Goal: Communication & Community: Answer question/provide support

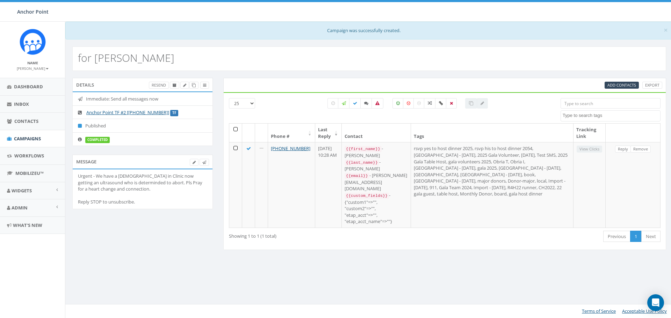
select select
click at [31, 139] on span "Campaigns" at bounding box center [27, 139] width 27 height 6
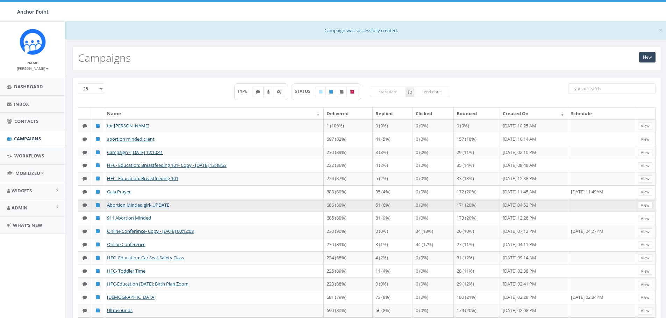
scroll to position [163, 0]
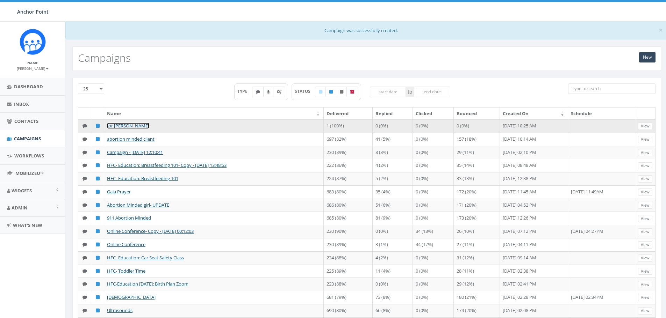
click at [118, 127] on link "for [PERSON_NAME]" at bounding box center [128, 126] width 42 height 6
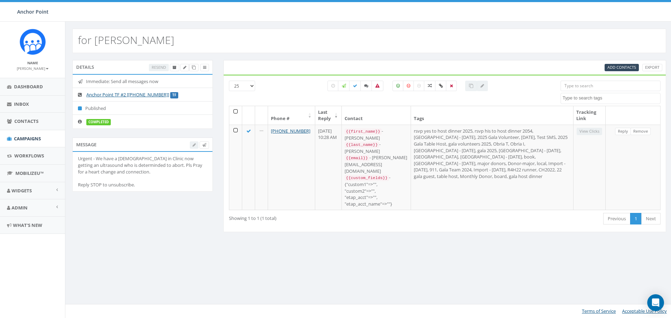
select select
click at [366, 86] on icon at bounding box center [366, 86] width 4 height 4
checkbox input "true"
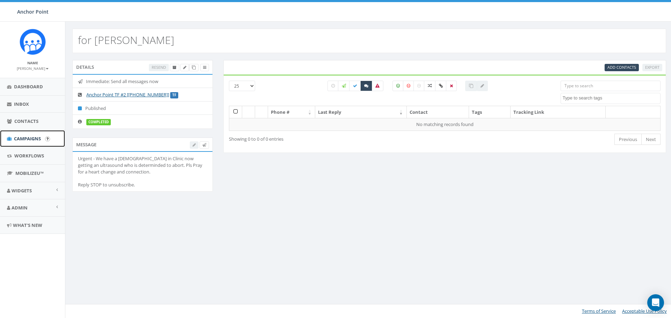
click at [29, 139] on span "Campaigns" at bounding box center [27, 139] width 27 height 6
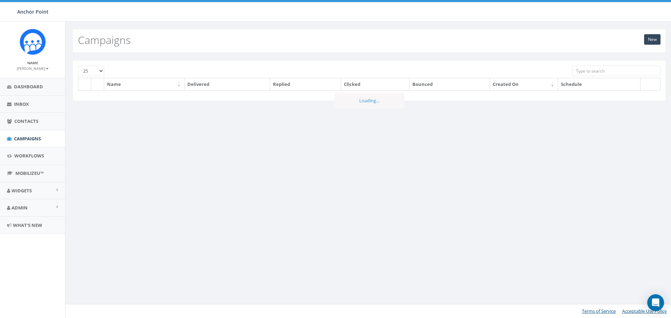
scroll to position [163, 0]
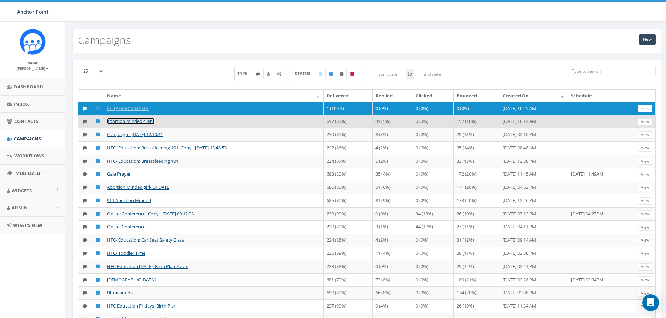
click at [135, 122] on link "abortion minded client" at bounding box center [131, 121] width 48 height 6
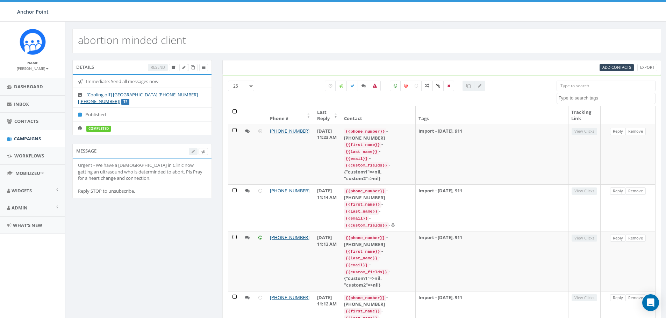
select select
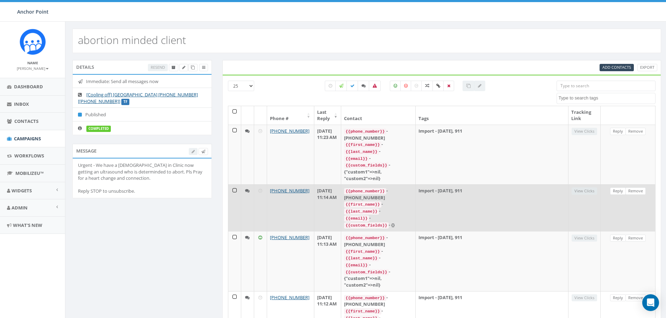
scroll to position [163, 0]
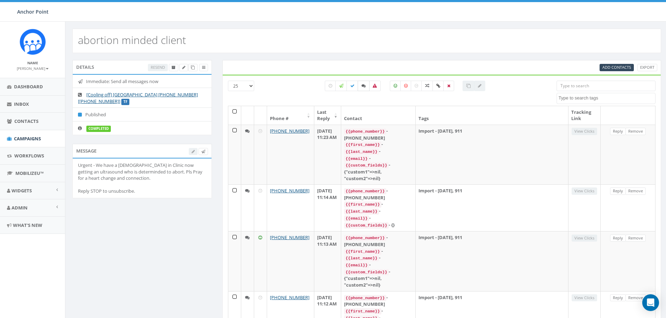
click at [363, 86] on icon at bounding box center [363, 86] width 4 height 4
checkbox input "true"
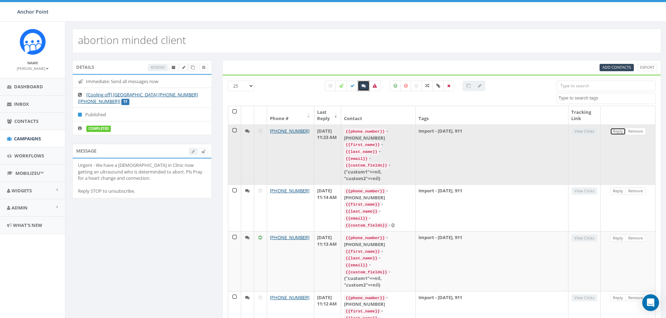
click at [616, 132] on link "Reply" at bounding box center [618, 131] width 16 height 7
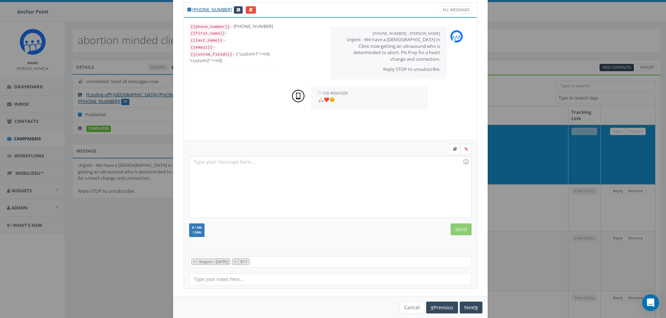
scroll to position [32, 0]
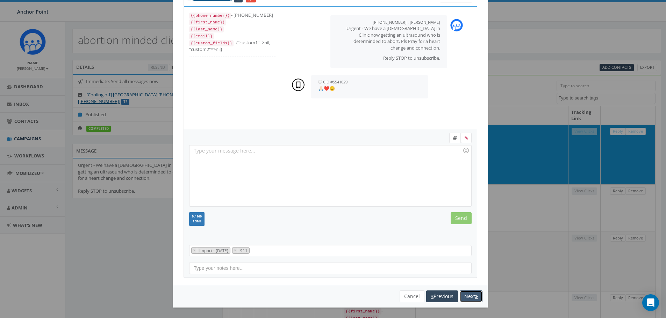
click at [467, 297] on button "Next" at bounding box center [471, 297] width 23 height 12
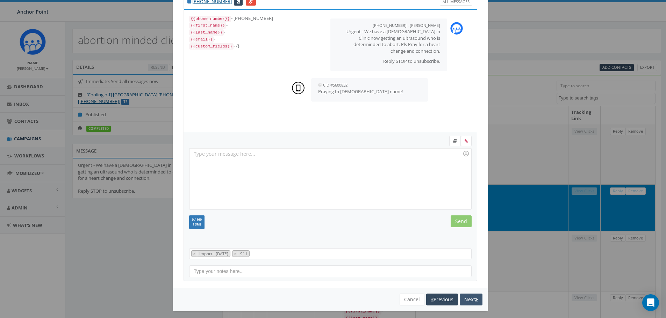
scroll to position [7, 0]
click at [314, 177] on div at bounding box center [329, 179] width 281 height 61
click at [457, 219] on input "Send" at bounding box center [461, 222] width 21 height 12
drag, startPoint x: 432, startPoint y: 114, endPoint x: 409, endPoint y: 114, distance: 22.4
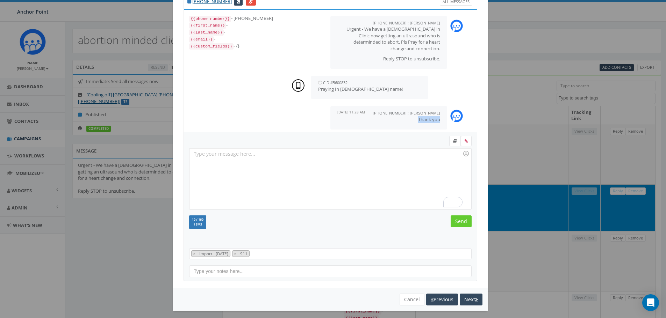
type textarea "Thank you"
click at [409, 114] on div "+18446301221 : Debbie Simmons October 15, 2025 11:28 AM Thank you" at bounding box center [388, 117] width 117 height 23
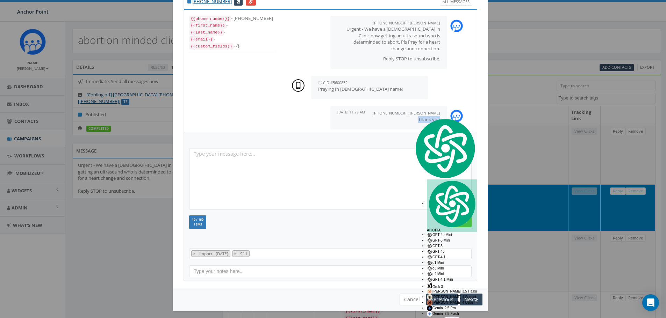
copy p "Thank you"
click at [467, 300] on button "Next" at bounding box center [471, 300] width 23 height 12
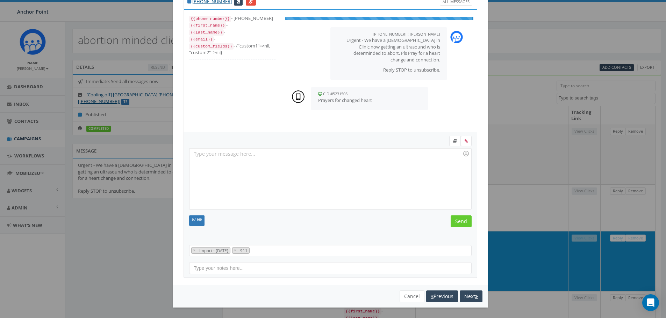
scroll to position [7, 0]
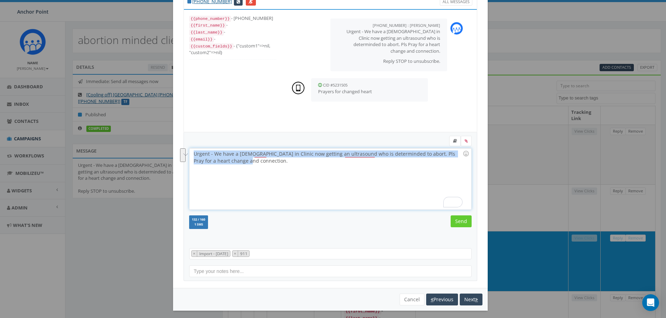
drag, startPoint x: 243, startPoint y: 164, endPoint x: 177, endPoint y: 139, distance: 69.9
click at [177, 139] on div "+1 740-501-0094 All Messages {{phone_number}} - +17405010094 {{first_name}} - {…" at bounding box center [330, 137] width 315 height 301
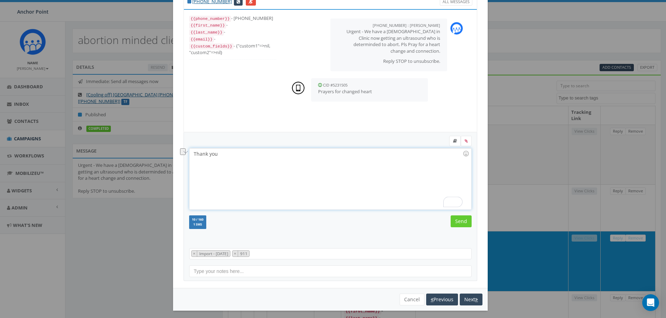
drag, startPoint x: 219, startPoint y: 156, endPoint x: 187, endPoint y: 154, distance: 31.5
click at [186, 154] on div "+1 740-501-0094 All Messages {{phone_number}} - +17405010094 {{first_name}} - {…" at bounding box center [330, 137] width 315 height 301
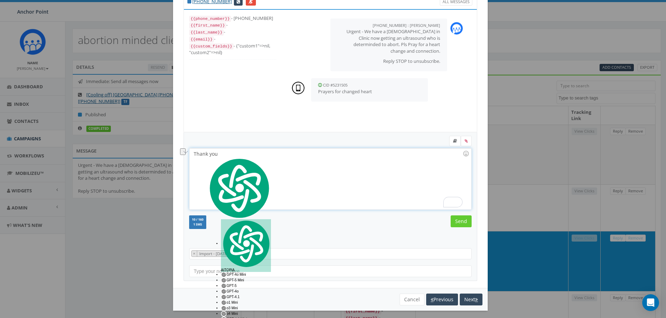
copy div "Thank you"
click at [457, 222] on input "Send" at bounding box center [461, 222] width 21 height 12
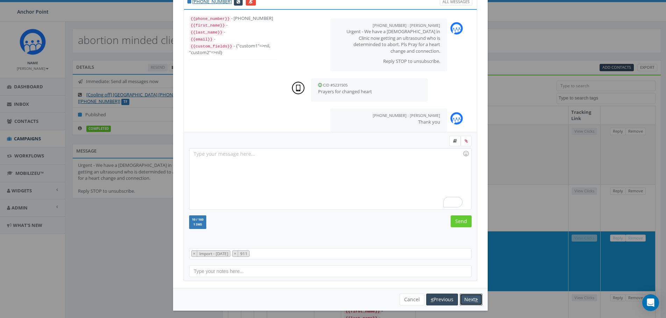
scroll to position [2, 0]
click at [468, 301] on button "Next" at bounding box center [471, 300] width 23 height 12
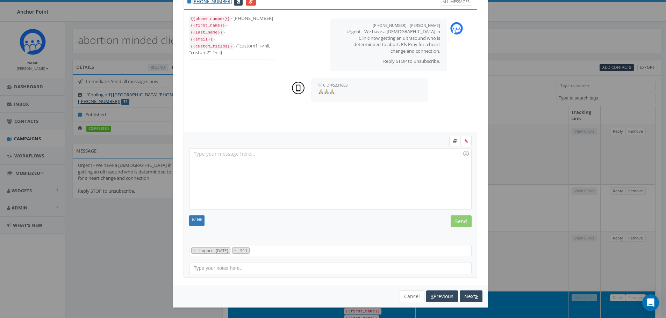
scroll to position [7, 0]
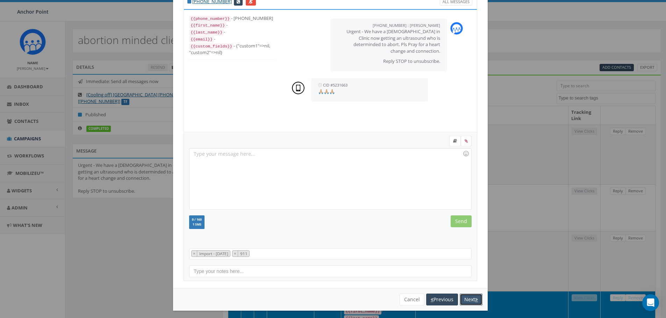
click at [468, 301] on button "Next" at bounding box center [471, 300] width 23 height 12
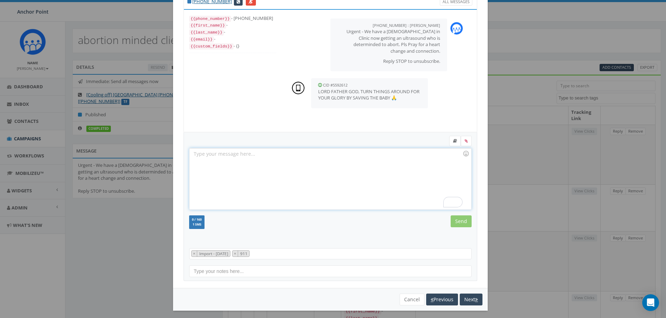
drag, startPoint x: 279, startPoint y: 160, endPoint x: 245, endPoint y: 162, distance: 33.6
click at [245, 162] on div "To enrich screen reader interactions, please activate Accessibility in Grammarl…" at bounding box center [329, 179] width 281 height 61
click at [456, 222] on input "Send" at bounding box center [461, 222] width 21 height 12
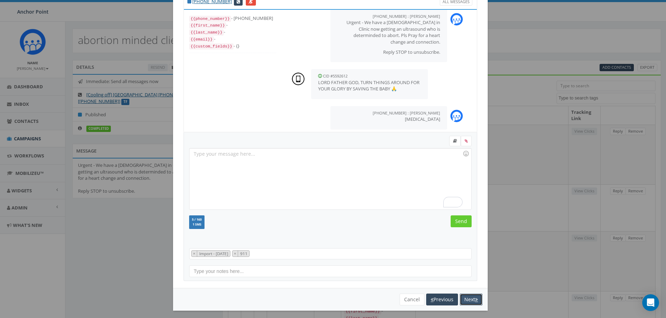
click at [467, 299] on button "Next" at bounding box center [471, 300] width 23 height 12
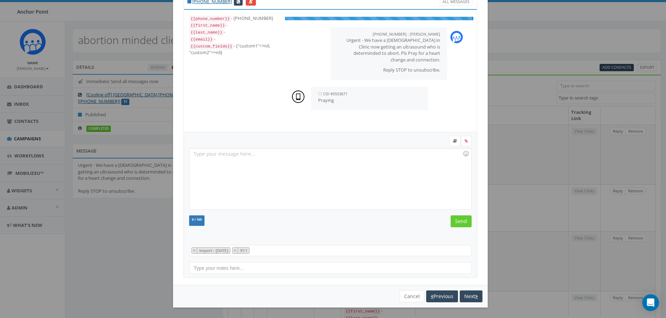
scroll to position [7, 0]
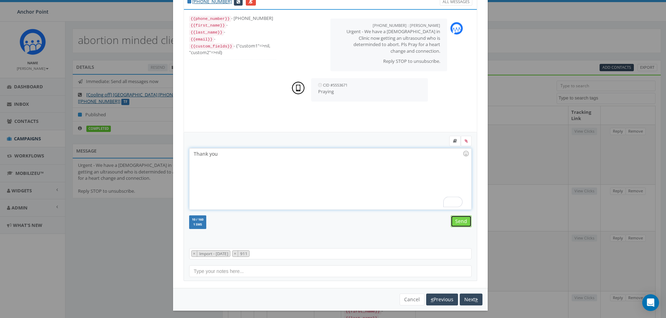
click at [455, 222] on input "Send" at bounding box center [461, 222] width 21 height 12
click at [469, 300] on button "Next" at bounding box center [471, 300] width 23 height 12
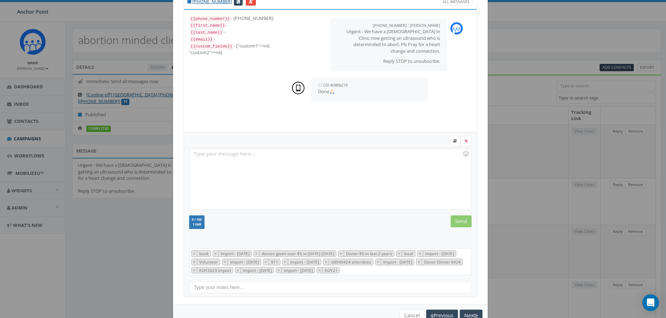
scroll to position [0, 0]
click at [469, 300] on div "+1 832-474-8207 All Messages {{phone_number}} - +18324748207 {{first_name}} - {…" at bounding box center [330, 145] width 315 height 317
click at [451, 221] on input "Send" at bounding box center [461, 222] width 21 height 12
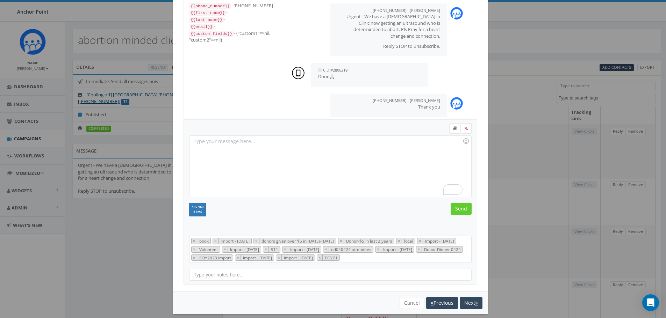
scroll to position [48, 0]
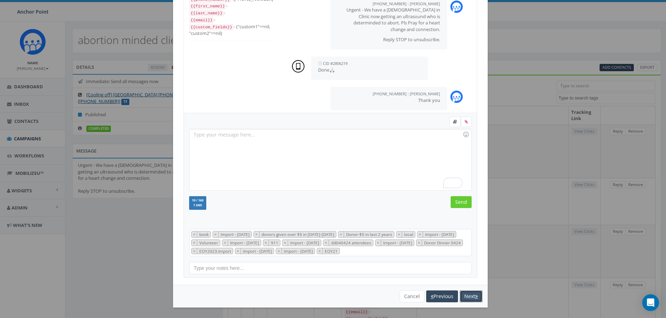
click at [466, 297] on button "Next" at bounding box center [471, 297] width 23 height 12
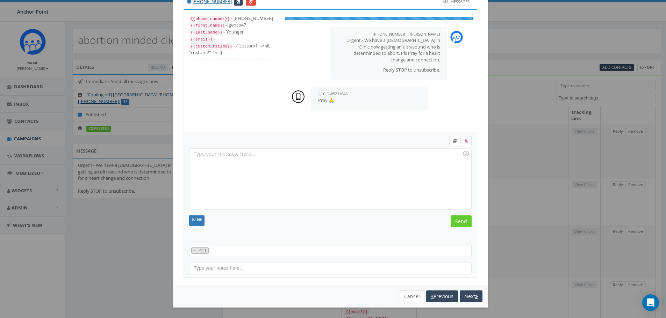
scroll to position [29, 0]
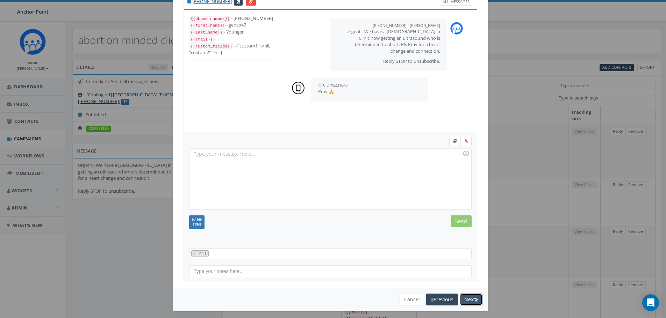
click at [466, 298] on button "Next" at bounding box center [471, 300] width 23 height 12
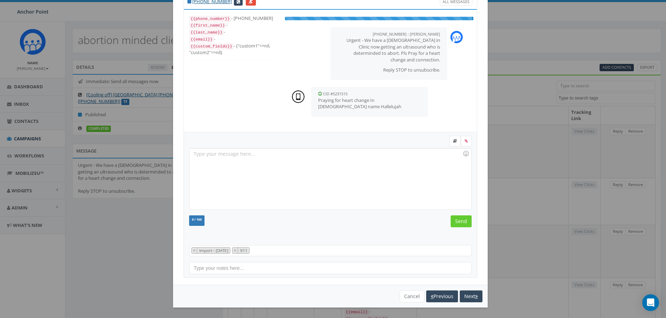
scroll to position [7, 0]
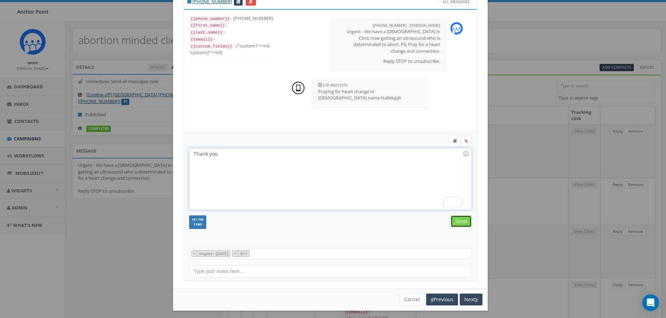
click at [457, 224] on input "Send" at bounding box center [461, 222] width 21 height 12
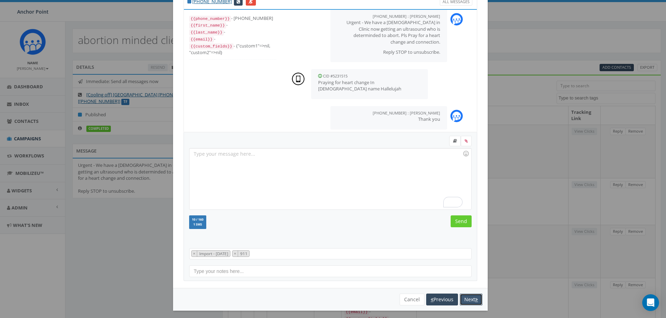
click at [470, 300] on button "Next" at bounding box center [471, 300] width 23 height 12
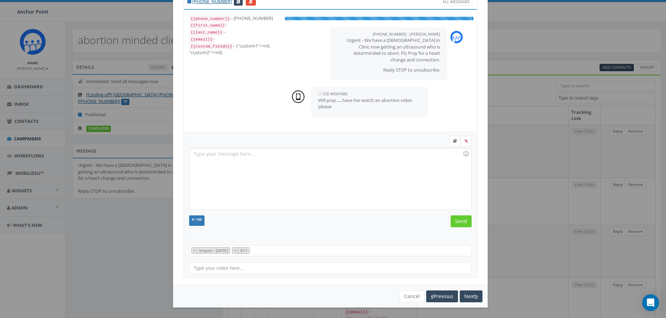
scroll to position [7, 0]
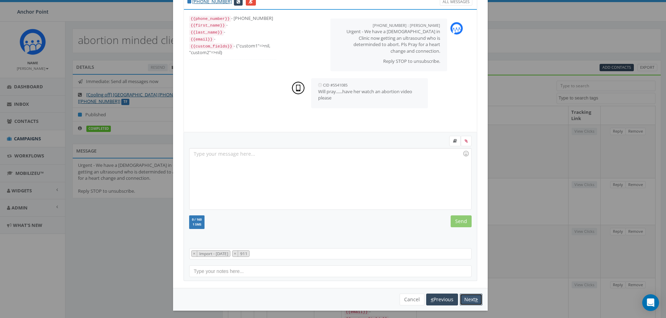
click at [470, 300] on button "Next" at bounding box center [471, 300] width 23 height 12
click at [437, 300] on button "Previous" at bounding box center [442, 300] width 32 height 12
click at [459, 220] on input "Send" at bounding box center [461, 222] width 21 height 12
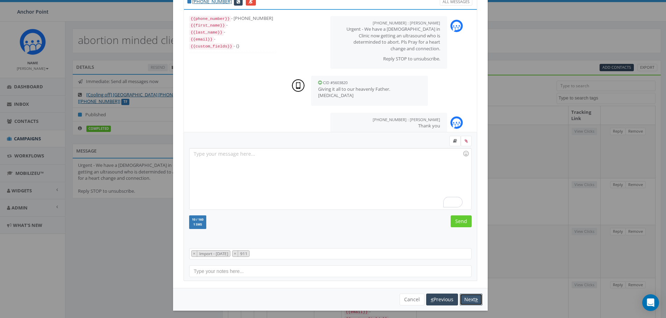
click at [469, 300] on button "Next" at bounding box center [471, 300] width 23 height 12
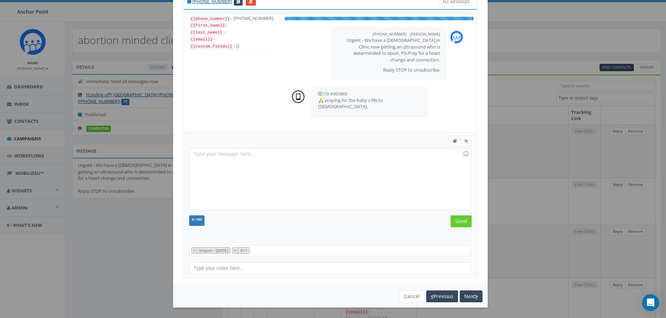
scroll to position [7, 0]
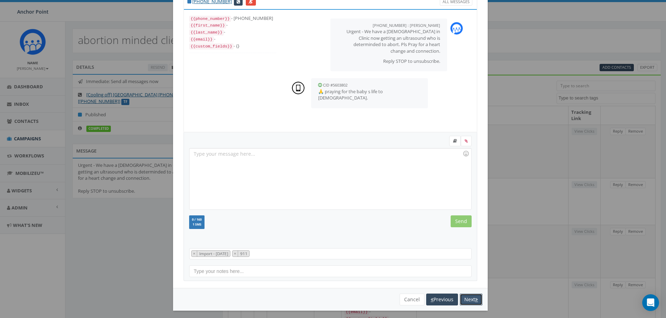
click at [469, 300] on button "Next" at bounding box center [471, 300] width 23 height 12
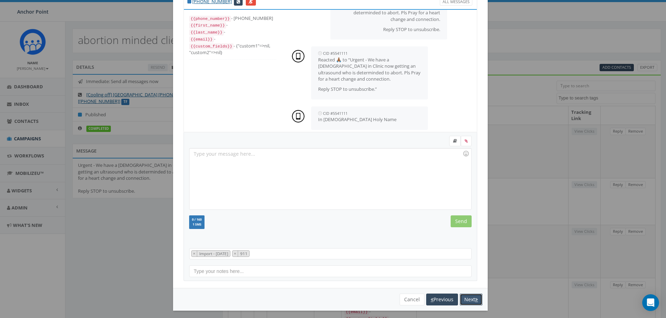
click at [469, 300] on button "Next" at bounding box center [471, 300] width 23 height 12
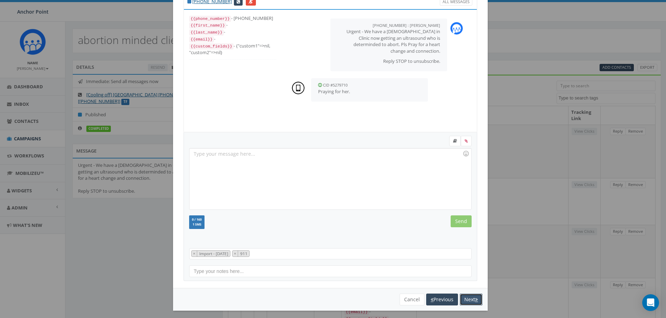
click at [469, 300] on button "Next" at bounding box center [471, 300] width 23 height 12
click at [439, 301] on button "Previous" at bounding box center [442, 300] width 32 height 12
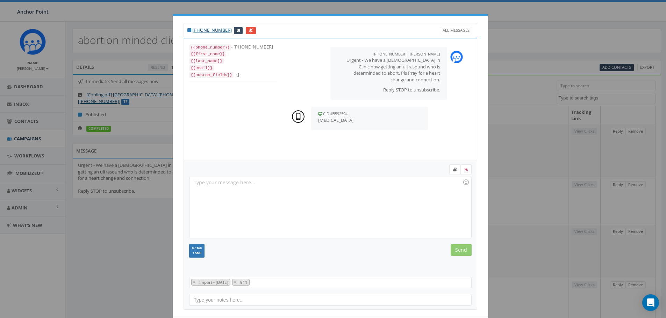
select select
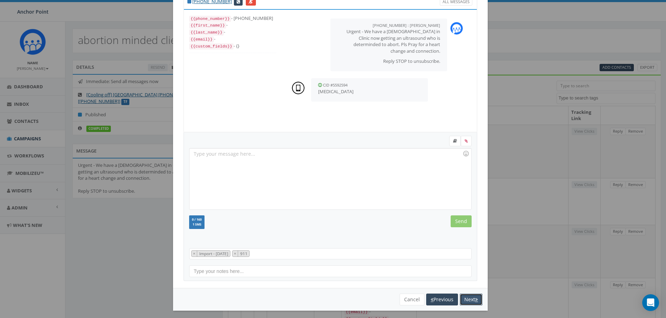
click at [465, 299] on button "Next" at bounding box center [471, 300] width 23 height 12
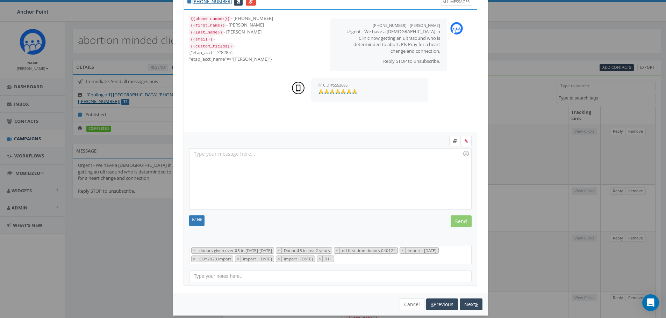
scroll to position [49, 0]
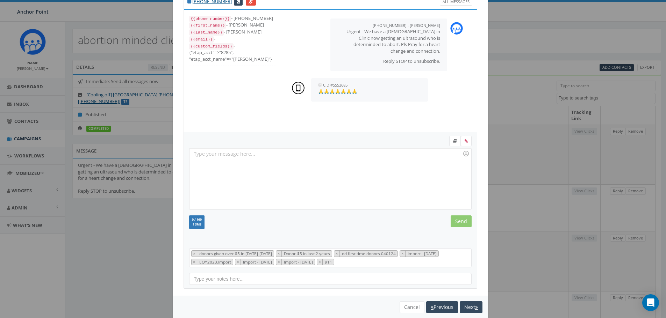
click at [465, 299] on div "You cannot attach more than one file! Please remove the old file and continue t…" at bounding box center [330, 307] width 315 height 23
click at [471, 308] on button "Next" at bounding box center [471, 308] width 23 height 12
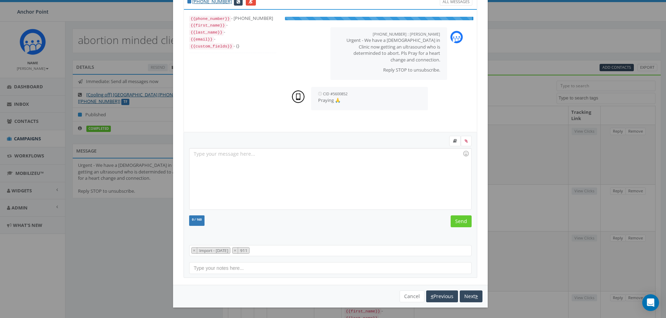
scroll to position [7, 0]
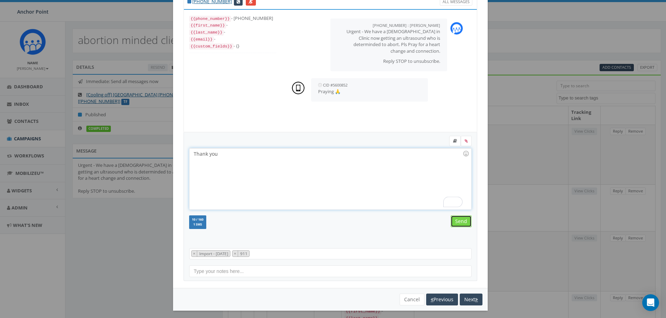
click at [458, 222] on input "Send" at bounding box center [461, 222] width 21 height 12
click at [468, 299] on button "Next" at bounding box center [471, 300] width 23 height 12
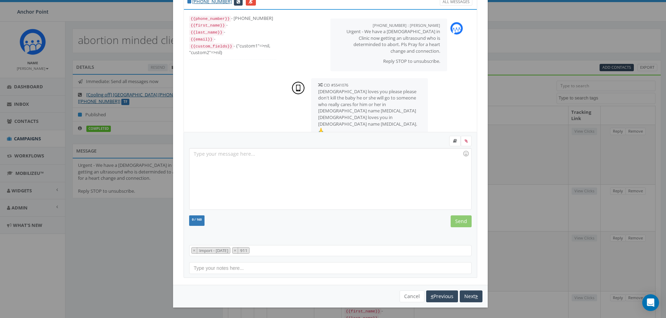
scroll to position [7, 0]
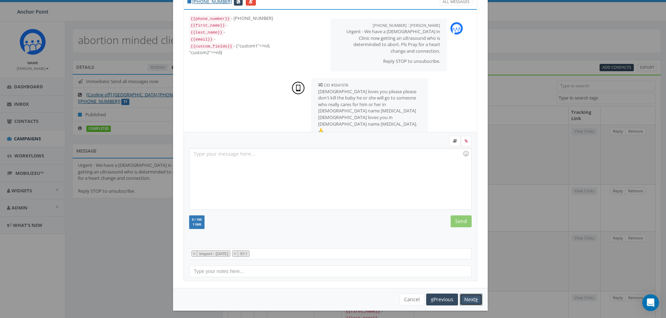
click at [467, 302] on button "Next" at bounding box center [471, 300] width 23 height 12
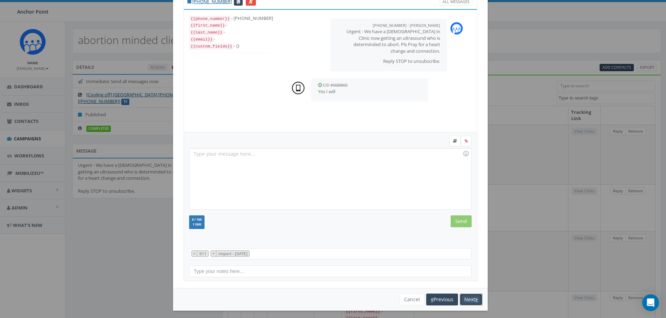
click at [465, 299] on button "Next" at bounding box center [471, 300] width 23 height 12
click at [452, 218] on input "Send" at bounding box center [461, 222] width 21 height 12
click at [468, 302] on button "Next" at bounding box center [471, 300] width 23 height 12
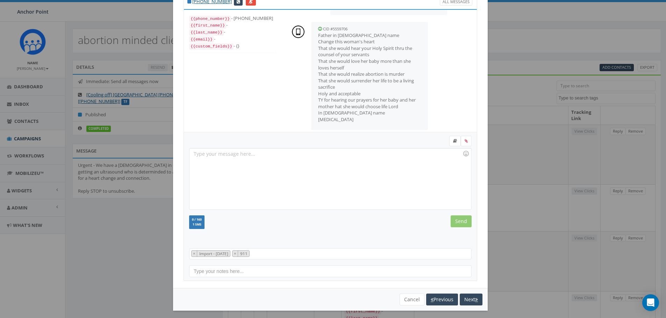
click at [300, 180] on div at bounding box center [329, 179] width 281 height 61
click at [465, 221] on input "Send" at bounding box center [461, 222] width 21 height 12
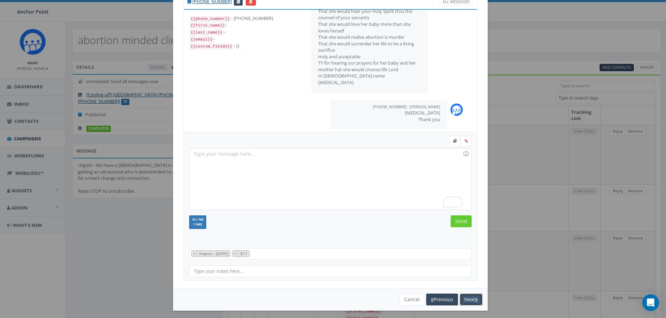
click at [475, 301] on icon "button" at bounding box center [476, 299] width 3 height 5
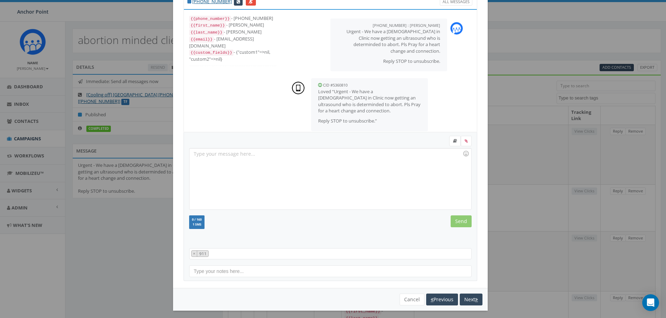
scroll to position [1, 0]
click at [471, 301] on button "Next" at bounding box center [471, 300] width 23 height 12
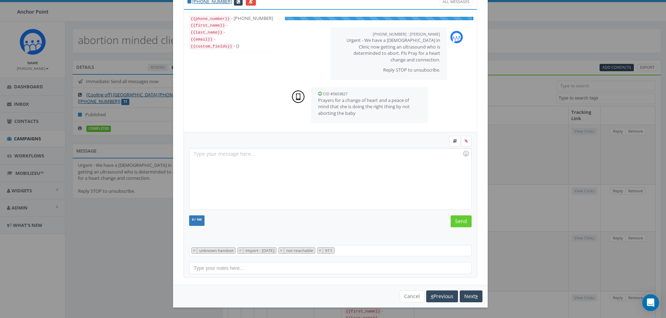
scroll to position [21, 0]
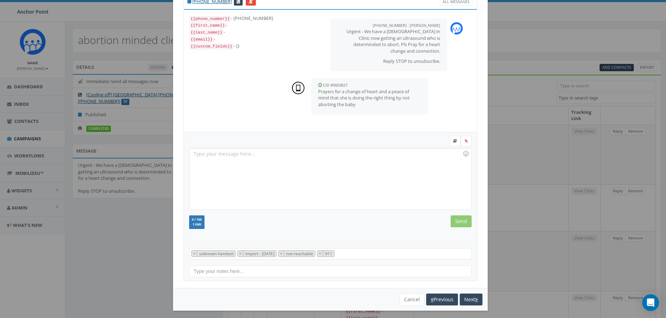
click at [251, 163] on div at bounding box center [329, 179] width 281 height 61
click at [458, 221] on input "Send" at bounding box center [461, 222] width 21 height 12
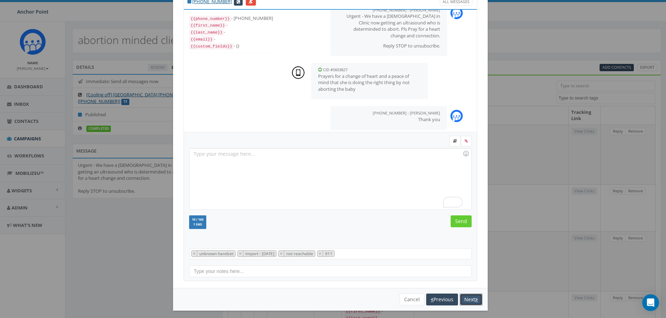
click at [467, 299] on button "Next" at bounding box center [471, 300] width 23 height 12
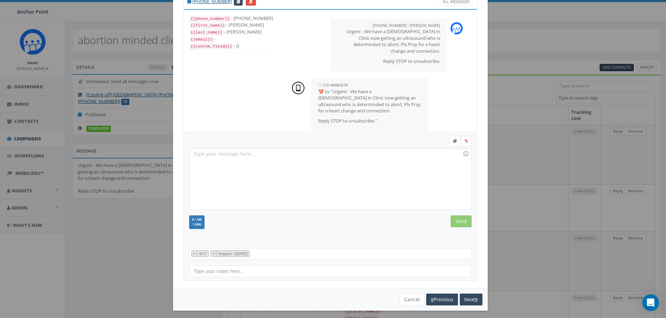
scroll to position [1, 0]
click at [467, 299] on button "Next" at bounding box center [471, 300] width 23 height 12
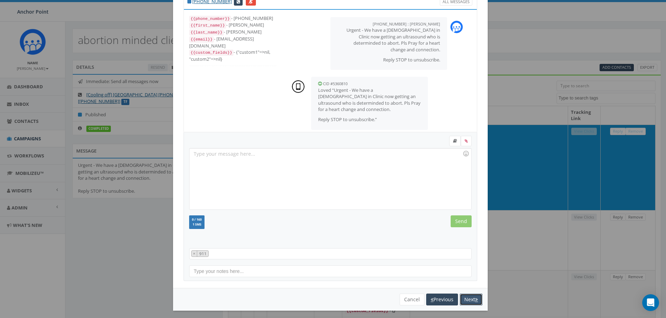
click at [467, 299] on button "Next" at bounding box center [471, 300] width 23 height 12
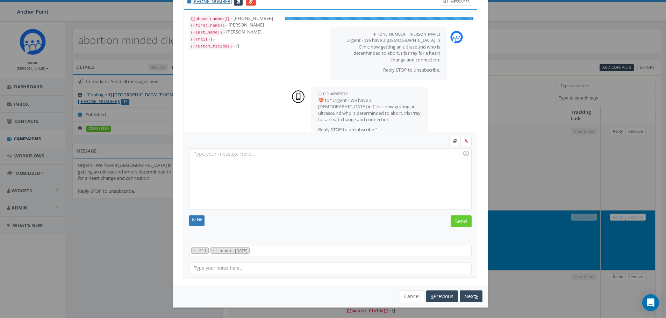
scroll to position [7, 0]
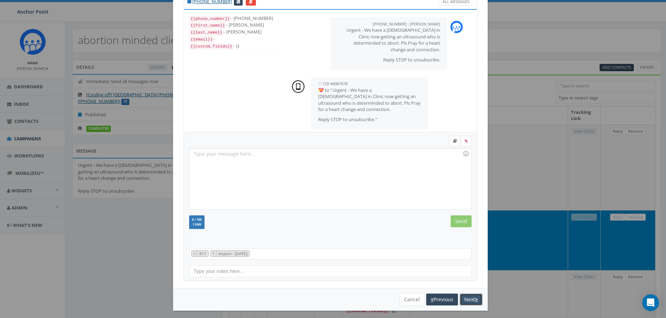
click at [467, 299] on button "Next" at bounding box center [471, 300] width 23 height 12
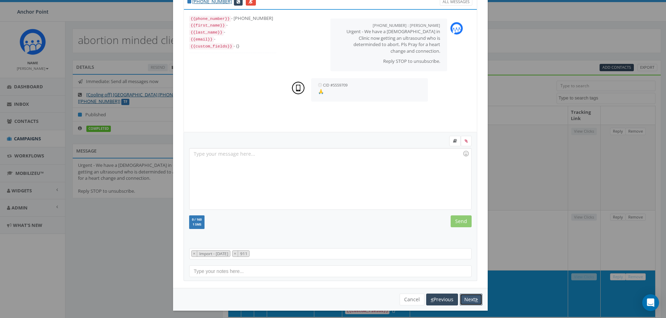
click at [467, 299] on button "Next" at bounding box center [471, 300] width 23 height 12
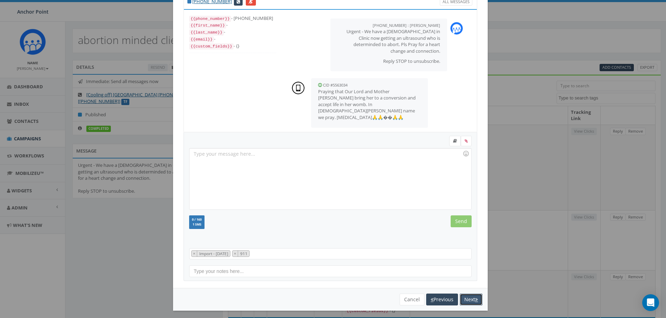
click at [467, 299] on button "Next" at bounding box center [471, 300] width 23 height 12
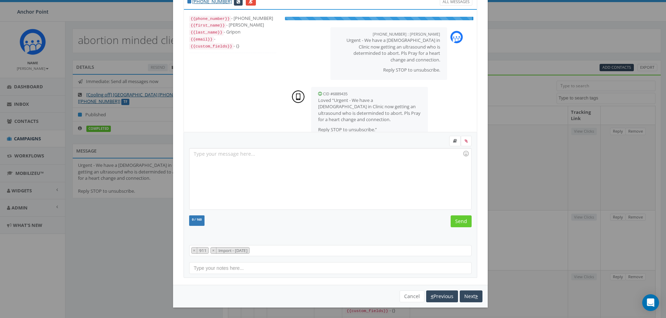
scroll to position [1, 0]
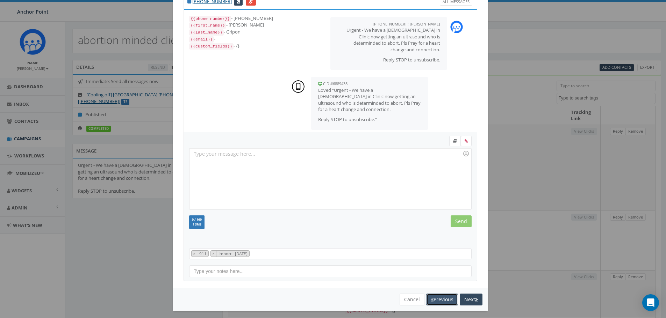
click at [451, 301] on button "Previous" at bounding box center [442, 300] width 32 height 12
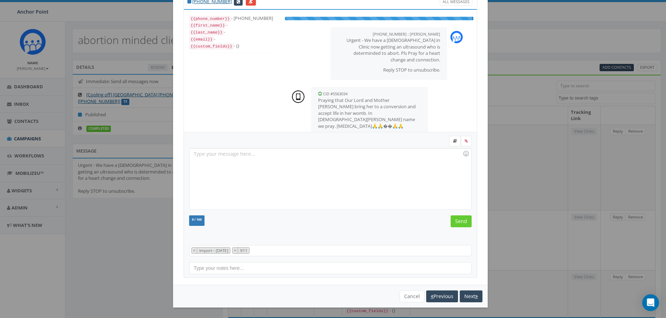
scroll to position [7, 0]
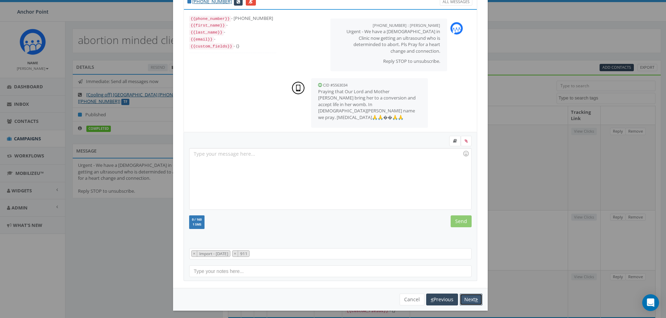
click at [464, 297] on button "Next" at bounding box center [471, 300] width 23 height 12
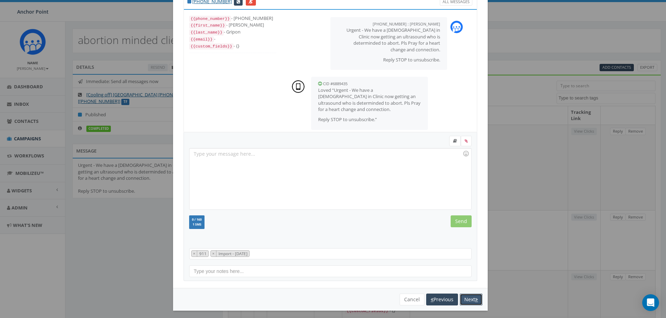
click at [472, 302] on button "Next" at bounding box center [471, 300] width 23 height 12
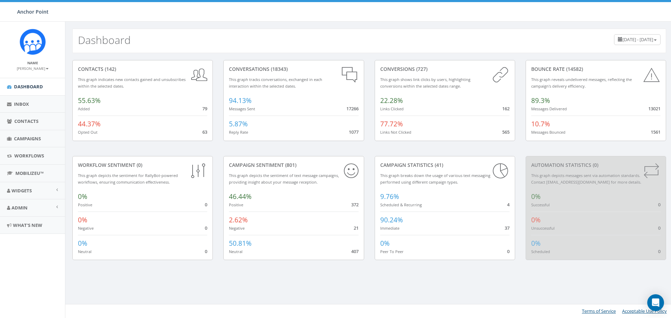
click at [654, 40] on b at bounding box center [655, 40] width 3 height 1
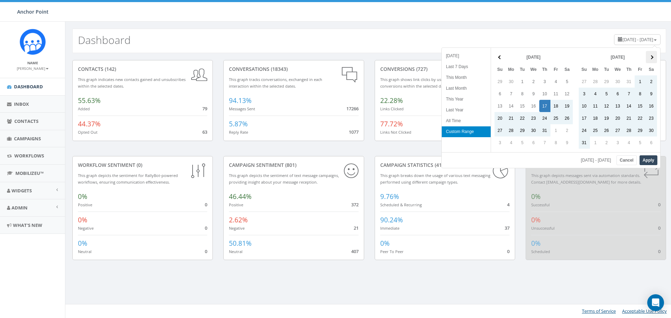
click at [654, 57] on th at bounding box center [651, 57] width 11 height 12
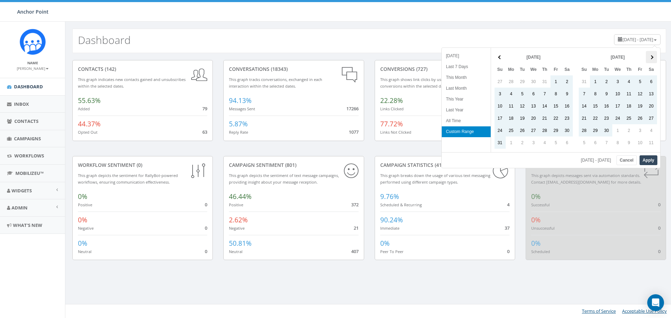
click at [653, 57] on th at bounding box center [651, 57] width 11 height 12
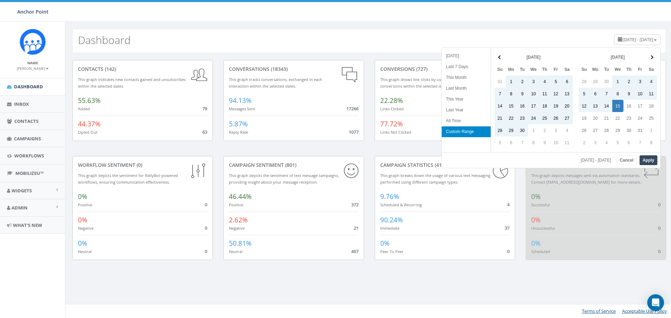
click at [653, 57] on span at bounding box center [651, 57] width 4 height 4
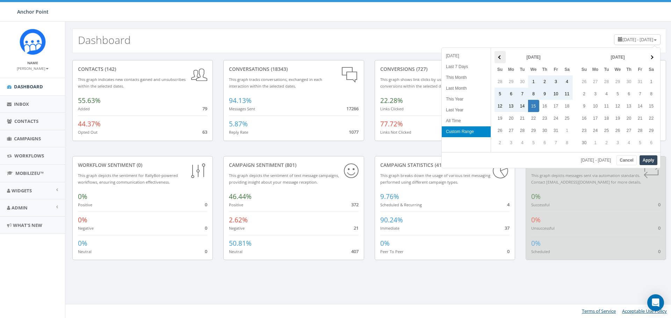
click at [501, 57] on span at bounding box center [500, 57] width 4 height 4
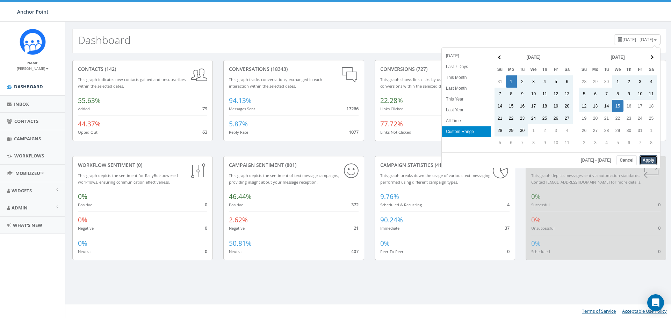
click at [650, 158] on button "Apply" at bounding box center [649, 161] width 18 height 10
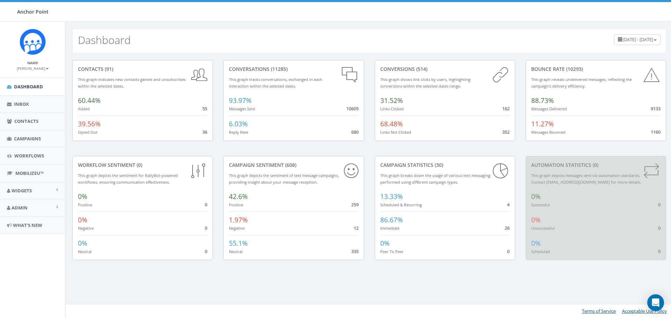
click at [89, 126] on span "39.56%" at bounding box center [89, 124] width 23 height 9
click at [202, 130] on div "39.56% Opted Out 36" at bounding box center [142, 126] width 129 height 20
click at [631, 42] on span "September 1, 2025 - October 15, 2025" at bounding box center [638, 39] width 31 height 6
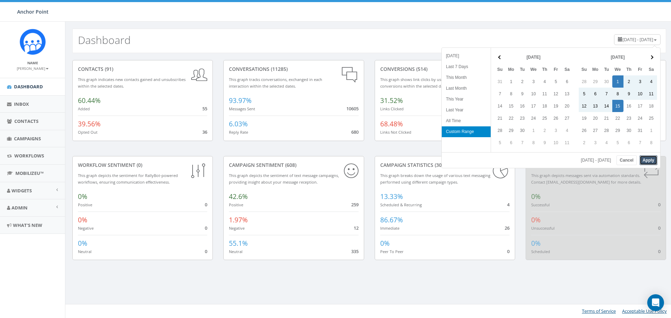
click at [648, 158] on button "Apply" at bounding box center [649, 161] width 18 height 10
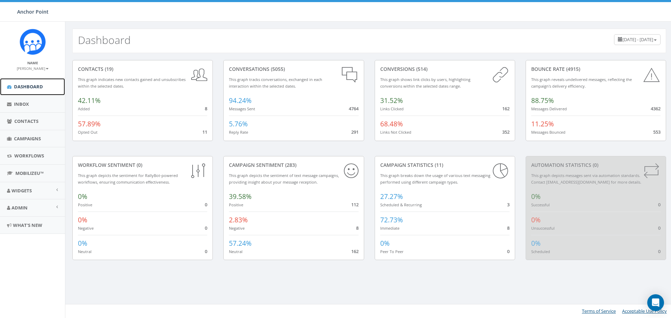
click at [30, 88] on span "Dashboard" at bounding box center [28, 87] width 29 height 6
click at [22, 120] on span "Contacts" at bounding box center [26, 121] width 24 height 6
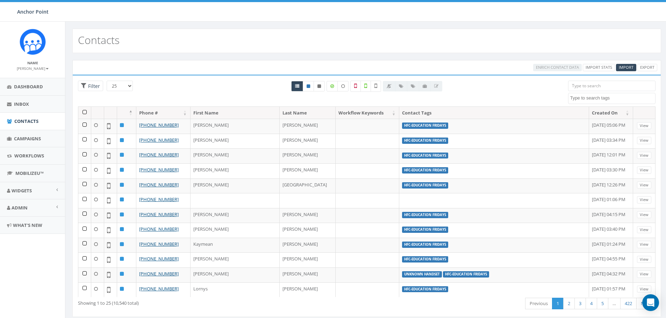
select select
click at [568, 307] on link "2" at bounding box center [569, 304] width 12 height 12
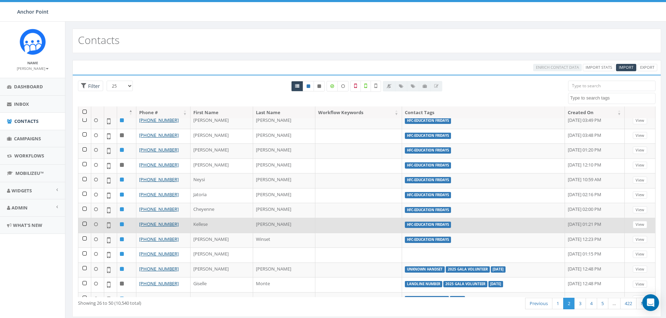
scroll to position [196, 0]
